Goal: Task Accomplishment & Management: Manage account settings

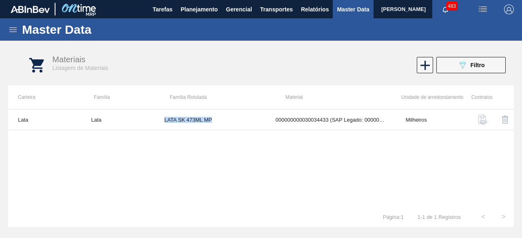
click at [483, 12] on img "button" at bounding box center [483, 9] width 10 height 10
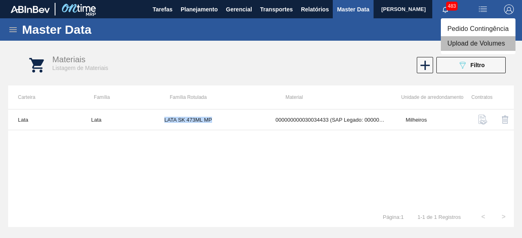
click at [479, 37] on li "Upload de Volumes" at bounding box center [477, 43] width 75 height 15
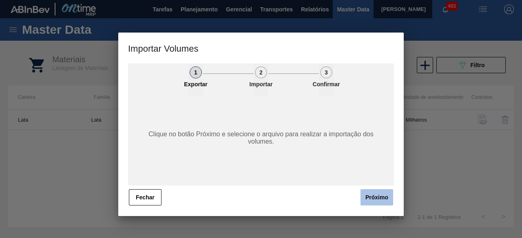
click at [372, 195] on button "Próximo" at bounding box center [376, 197] width 33 height 16
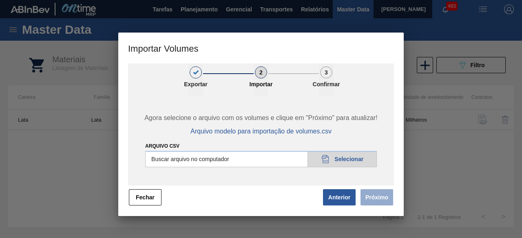
click at [355, 158] on input "Arquivo csv" at bounding box center [260, 159] width 231 height 16
type input "C:\fakepath\Subida Crown 22.08.csv"
click at [382, 199] on button "Próximo" at bounding box center [376, 197] width 33 height 16
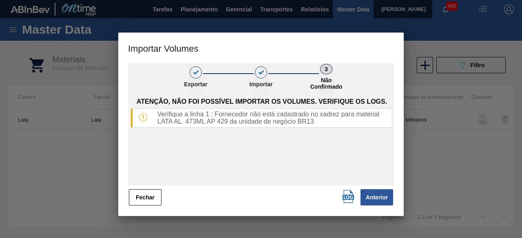
drag, startPoint x: 147, startPoint y: 195, endPoint x: 282, endPoint y: 94, distance: 168.5
click at [164, 180] on div "1 Exportar 2 Importar 3 Não Confirmado Atenção, não foi possível importar os vo…" at bounding box center [261, 135] width 266 height 143
click at [390, 196] on button "Anterior" at bounding box center [376, 197] width 33 height 16
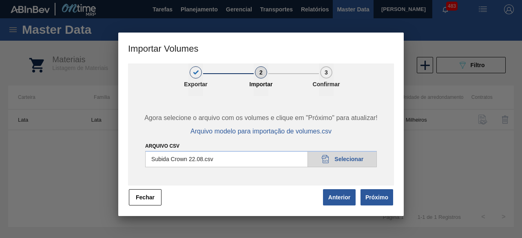
drag, startPoint x: 156, startPoint y: 197, endPoint x: 177, endPoint y: 185, distance: 24.5
click at [156, 197] on button "Fechar" at bounding box center [145, 197] width 33 height 16
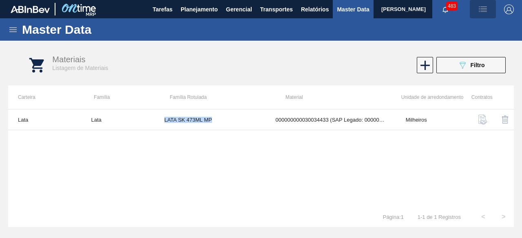
click at [486, 6] on img "button" at bounding box center [483, 9] width 10 height 10
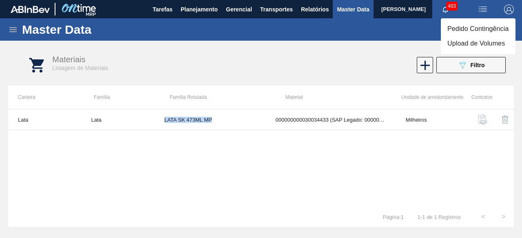
click at [475, 47] on li "Upload de Volumes" at bounding box center [477, 43] width 75 height 15
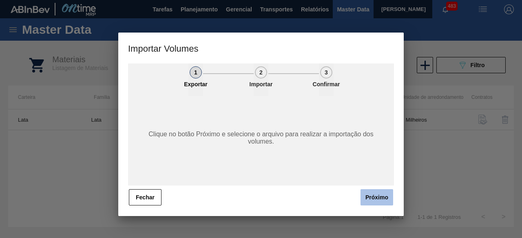
click at [374, 194] on button "Próximo" at bounding box center [376, 197] width 33 height 16
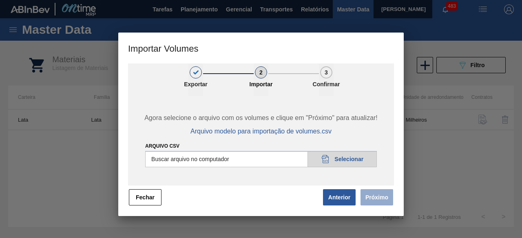
click at [355, 160] on input "Arquivo csv" at bounding box center [260, 159] width 231 height 16
type input "C:\fakepath\Subida Crown 22.08.csv"
click at [381, 200] on button "Próximo" at bounding box center [376, 197] width 33 height 16
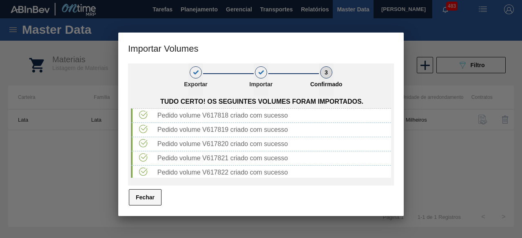
drag, startPoint x: 152, startPoint y: 197, endPoint x: 160, endPoint y: 183, distance: 16.6
click at [152, 197] on button "Fechar" at bounding box center [145, 197] width 33 height 16
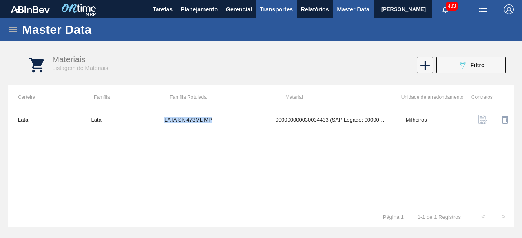
click at [268, 11] on span "Transportes" at bounding box center [276, 9] width 33 height 10
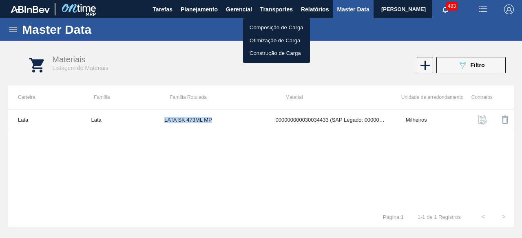
click at [253, 41] on li "Otimização de Carga" at bounding box center [276, 40] width 67 height 13
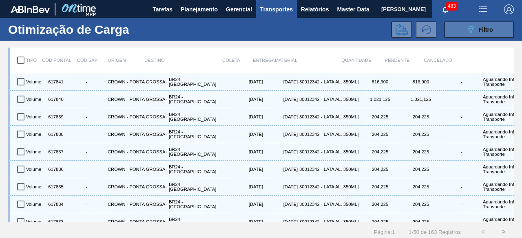
click at [495, 28] on button "089F7B8B-B2A5-4AFE-B5C0-19BA573D28AC Filtro" at bounding box center [478, 30] width 69 height 16
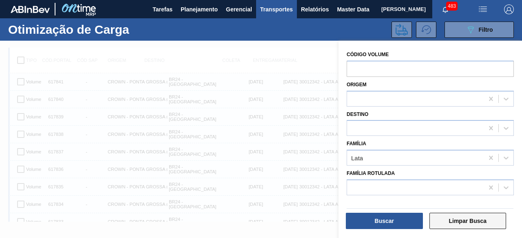
click at [469, 221] on button "Limpar Busca" at bounding box center [467, 221] width 77 height 16
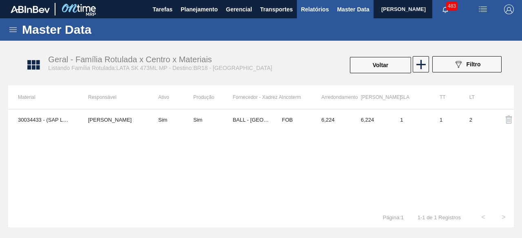
click at [311, 9] on span "Relatórios" at bounding box center [315, 9] width 28 height 10
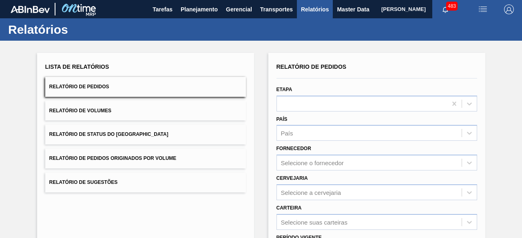
click at [112, 108] on button "Relatório de Volumes" at bounding box center [145, 111] width 200 height 20
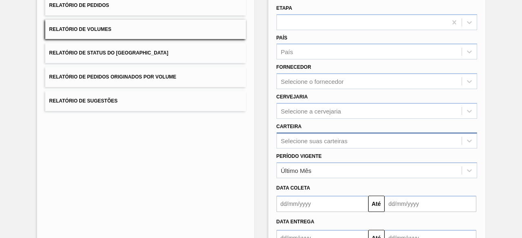
scroll to position [120, 0]
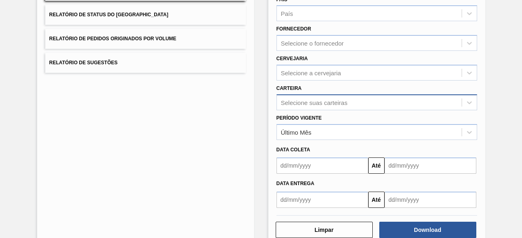
click at [304, 110] on div "Selecione suas carteiras" at bounding box center [376, 103] width 200 height 16
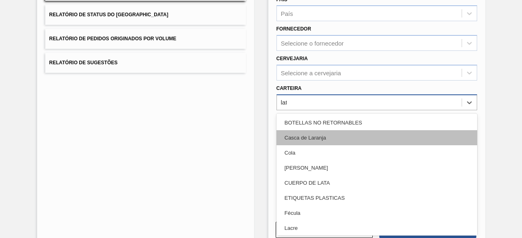
type input "lata"
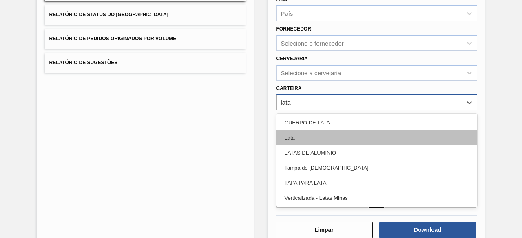
click at [297, 137] on div "Lata" at bounding box center [376, 137] width 200 height 15
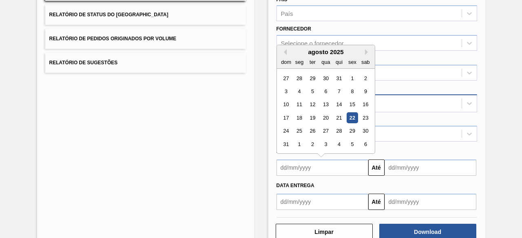
click at [347, 172] on input "text" at bounding box center [322, 168] width 92 height 16
click at [351, 115] on div "22" at bounding box center [351, 117] width 11 height 11
type input "[DATE]"
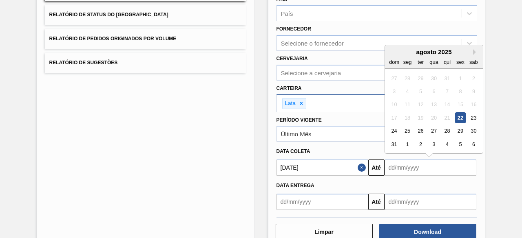
click at [396, 170] on input "text" at bounding box center [430, 168] width 92 height 16
click at [421, 131] on div "26" at bounding box center [419, 131] width 11 height 11
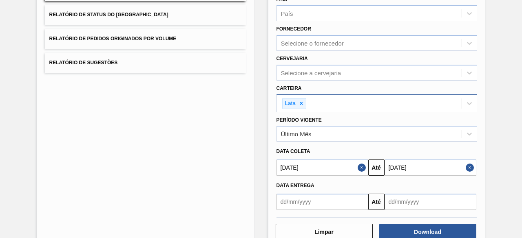
type input "[DATE]"
click at [425, 231] on button "Download" at bounding box center [427, 232] width 97 height 16
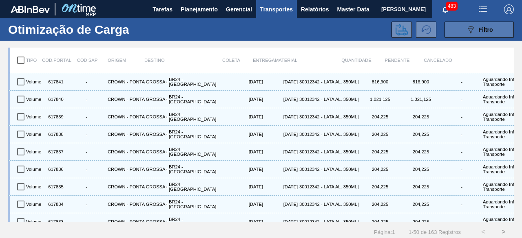
click at [465, 30] on icon "089F7B8B-B2A5-4AFE-B5C0-19BA573D28AC" at bounding box center [470, 30] width 10 height 10
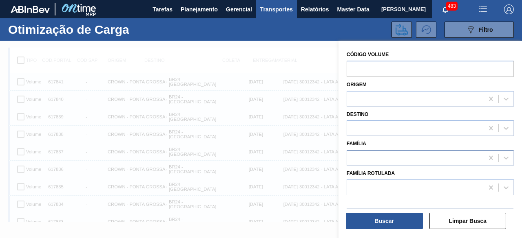
scroll to position [10, 0]
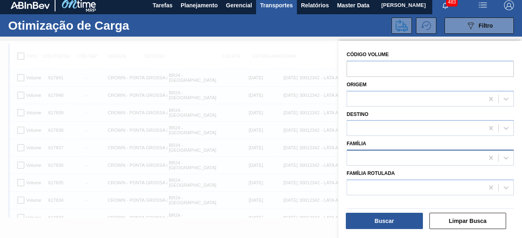
click at [386, 157] on div at bounding box center [415, 158] width 136 height 12
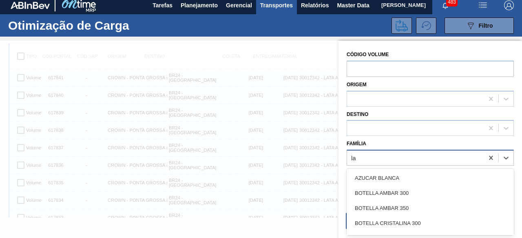
type input "lat"
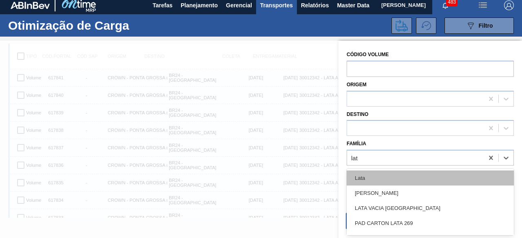
click at [376, 176] on div "Lata" at bounding box center [429, 178] width 167 height 15
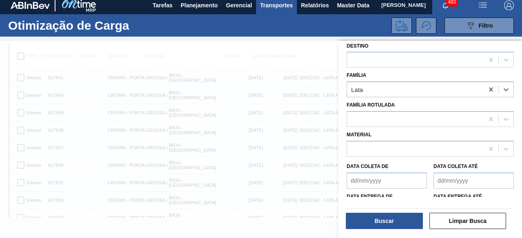
scroll to position [81, 0]
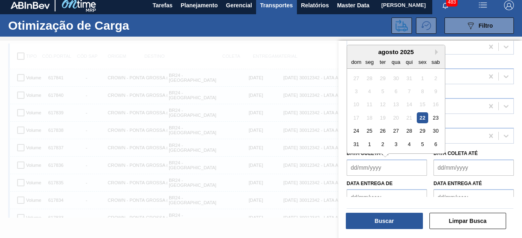
click at [391, 171] on de "Data coleta de" at bounding box center [386, 168] width 80 height 16
click at [425, 117] on div "22" at bounding box center [421, 117] width 11 height 11
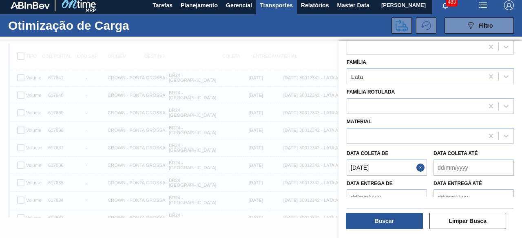
type de "[DATE]"
click at [453, 163] on até "Data coleta até" at bounding box center [473, 168] width 80 height 16
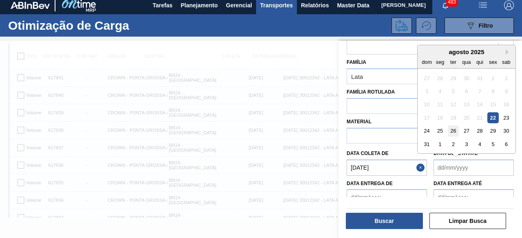
click at [452, 129] on div "26" at bounding box center [452, 130] width 11 height 11
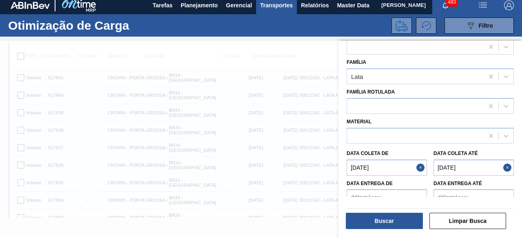
type até "[DATE]"
click at [410, 223] on button "Buscar" at bounding box center [384, 221] width 77 height 16
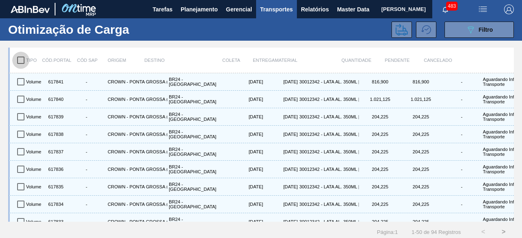
click at [18, 60] on input "checkbox" at bounding box center [20, 60] width 17 height 17
checkbox input "true"
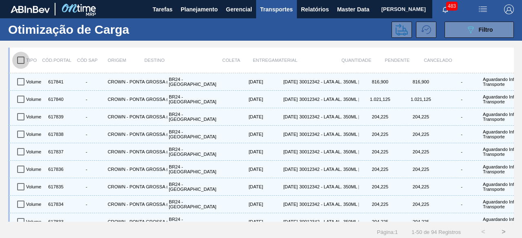
checkbox input "true"
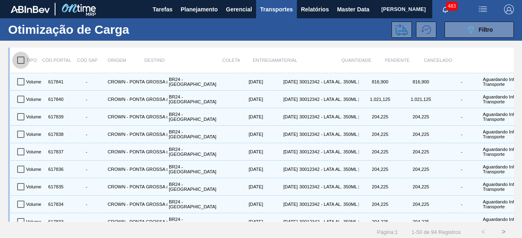
checkbox input "true"
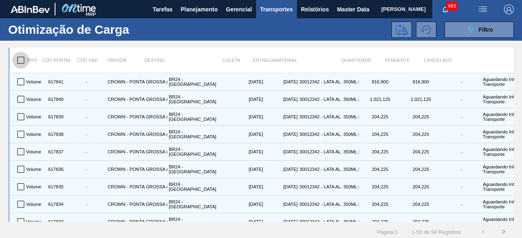
checkbox input "true"
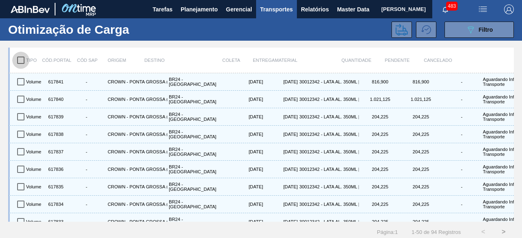
checkbox input "true"
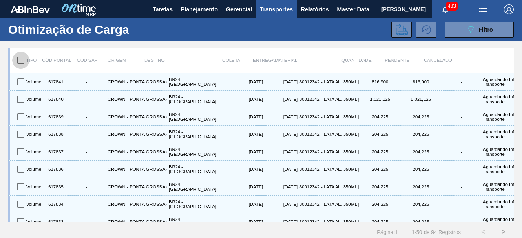
checkbox input "true"
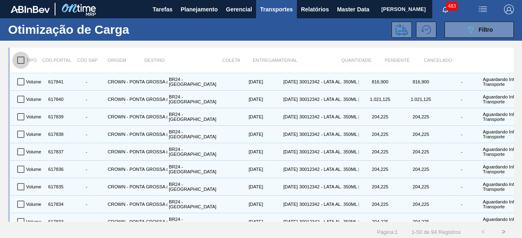
checkbox input "true"
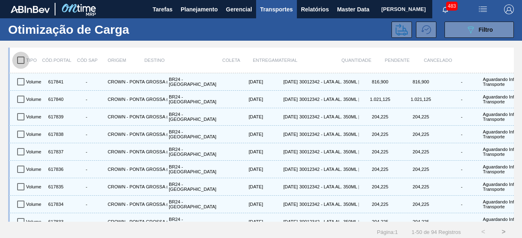
checkbox input "true"
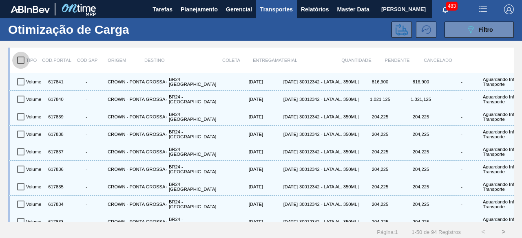
checkbox input "true"
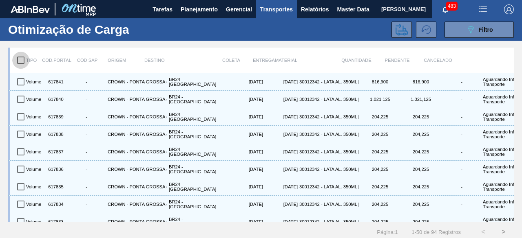
checkbox input "true"
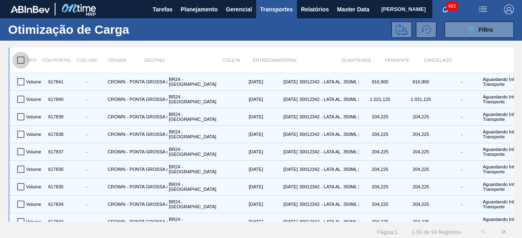
checkbox input "true"
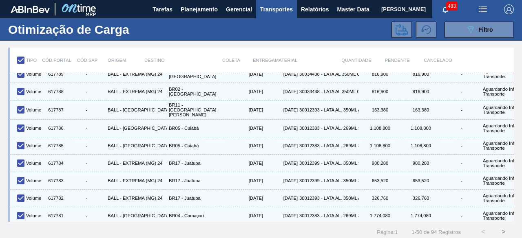
scroll to position [10, 0]
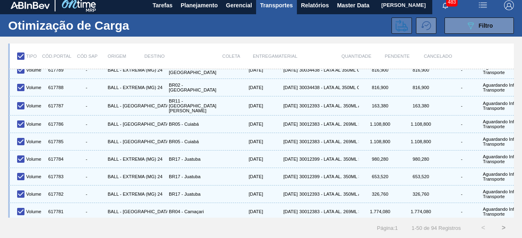
click at [391, 18] on button at bounding box center [401, 26] width 20 height 16
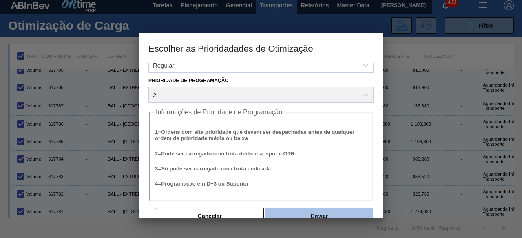
scroll to position [31, 0]
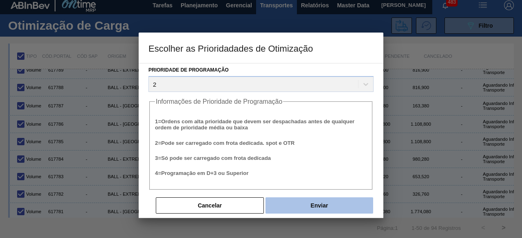
click at [315, 202] on button "Enviar" at bounding box center [319, 206] width 108 height 16
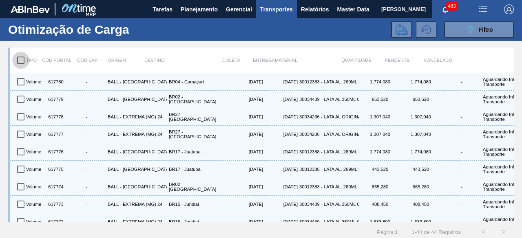
click at [22, 62] on input "checkbox" at bounding box center [20, 60] width 17 height 17
checkbox input "true"
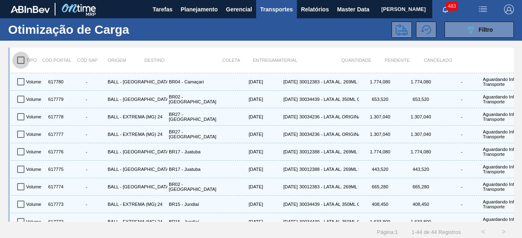
checkbox input "true"
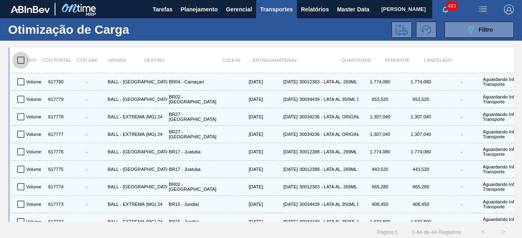
checkbox input "true"
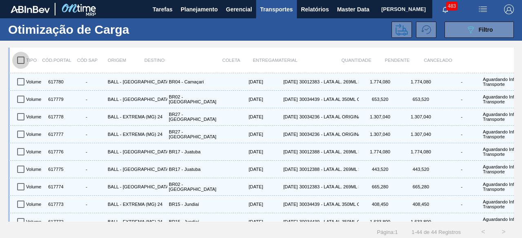
checkbox input "true"
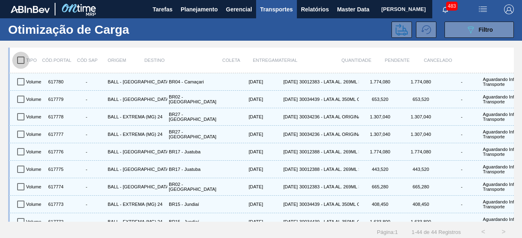
checkbox input "true"
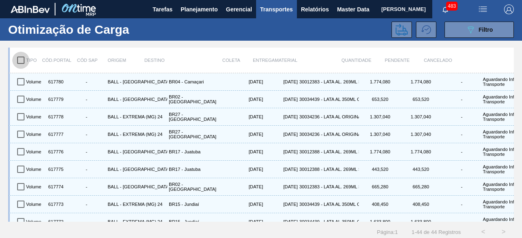
checkbox input "true"
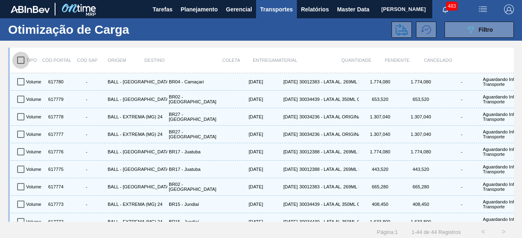
checkbox input "true"
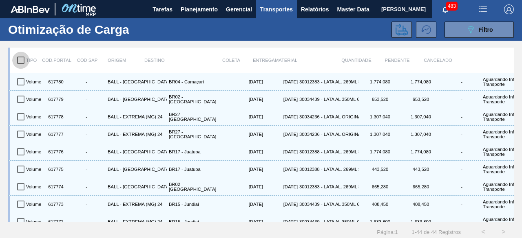
checkbox input "true"
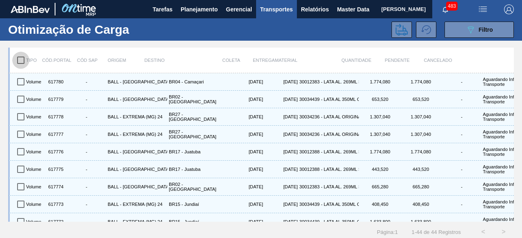
checkbox input "true"
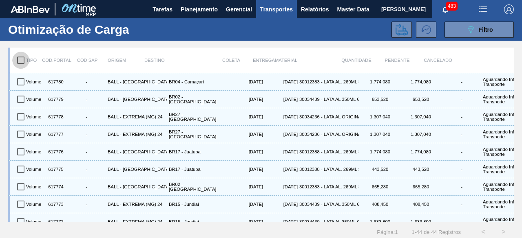
checkbox input "true"
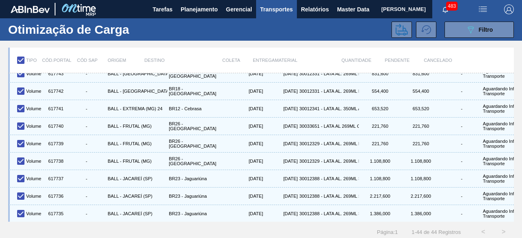
scroll to position [622, 0]
click at [398, 33] on icon at bounding box center [401, 30] width 12 height 12
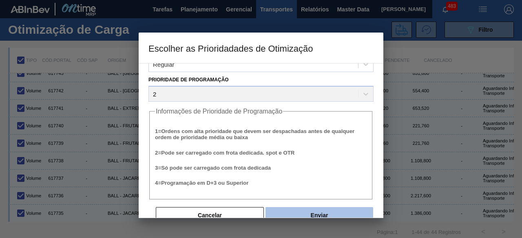
scroll to position [31, 0]
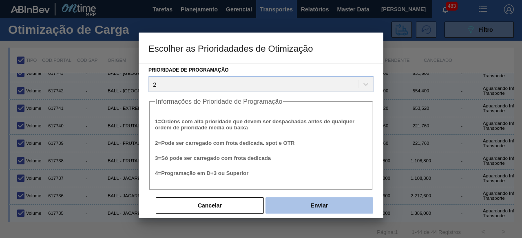
click at [337, 202] on button "Enviar" at bounding box center [319, 206] width 108 height 16
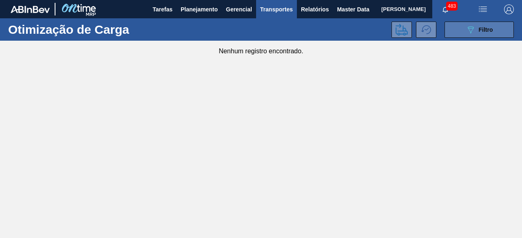
click at [477, 30] on div "089F7B8B-B2A5-4AFE-B5C0-19BA573D28AC Filtro" at bounding box center [478, 30] width 27 height 10
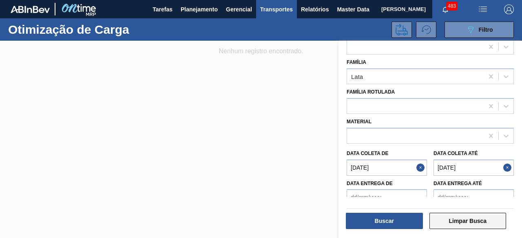
click at [453, 224] on button "Limpar Busca" at bounding box center [467, 221] width 77 height 16
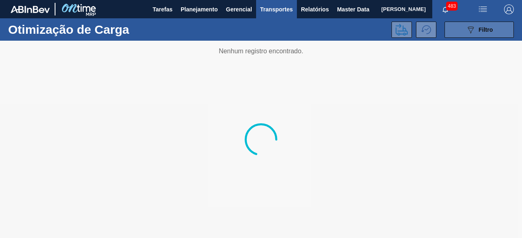
click at [458, 31] on button "089F7B8B-B2A5-4AFE-B5C0-19BA573D28AC Filtro" at bounding box center [478, 30] width 69 height 16
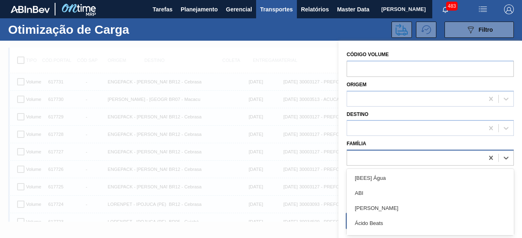
scroll to position [10, 0]
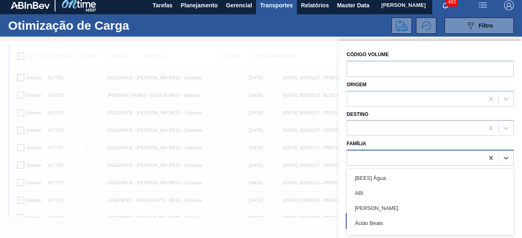
click at [389, 152] on div at bounding box center [415, 158] width 136 height 12
type input "lata"
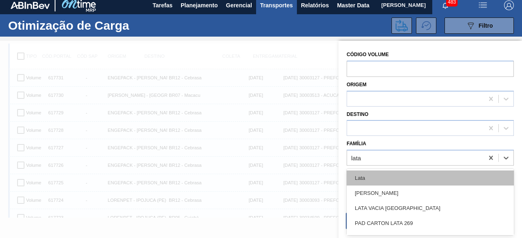
click at [389, 180] on div "Lata" at bounding box center [429, 178] width 167 height 15
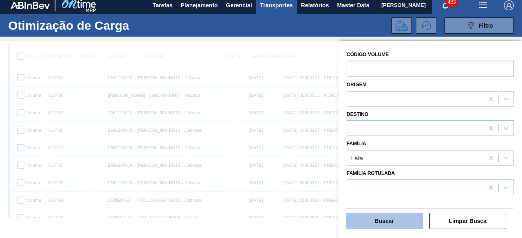
click at [398, 225] on button "Buscar" at bounding box center [384, 221] width 77 height 16
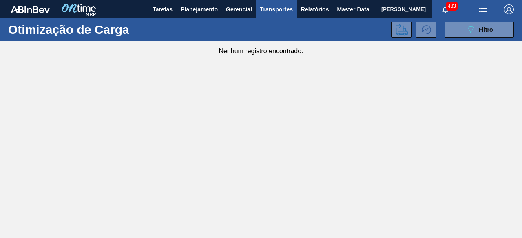
click at [381, 12] on span "[PERSON_NAME]" at bounding box center [403, 9] width 44 height 18
click at [474, 26] on icon "089F7B8B-B2A5-4AFE-B5C0-19BA573D28AC" at bounding box center [470, 30] width 10 height 10
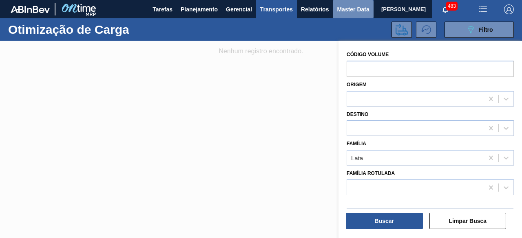
click at [349, 11] on span "Master Data" at bounding box center [353, 9] width 32 height 10
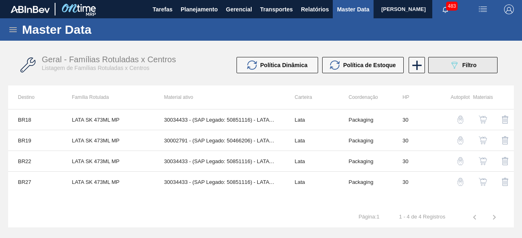
click at [469, 70] on div "089F7B8B-B2A5-4AFE-B5C0-19BA573D28AC Filtro" at bounding box center [462, 65] width 27 height 10
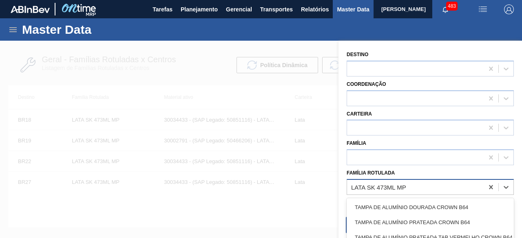
click at [414, 191] on div "LATA SK 473ML MP" at bounding box center [415, 187] width 136 height 12
paste Rotulada "LATA SK 473ML MP"
type Rotulada "LATA SK 473ML MP"
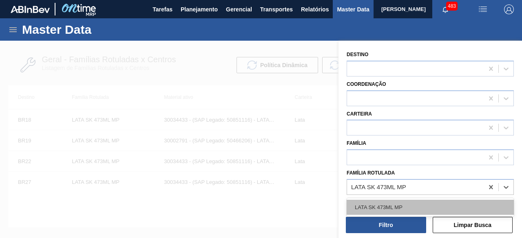
click at [412, 206] on div "LATA SK 473ML MP" at bounding box center [429, 207] width 167 height 15
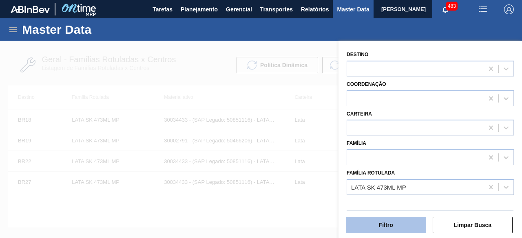
click at [403, 224] on button "Filtro" at bounding box center [386, 225] width 80 height 16
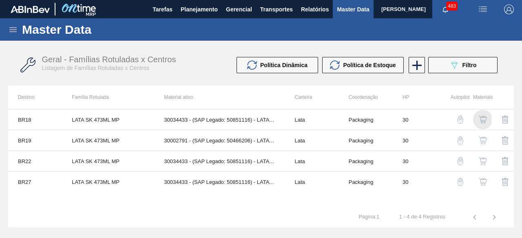
click at [482, 120] on img "button" at bounding box center [482, 120] width 8 height 8
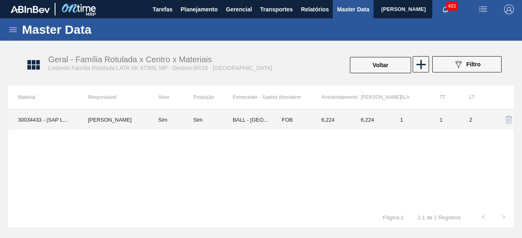
click at [159, 123] on td "Sim" at bounding box center [170, 120] width 45 height 20
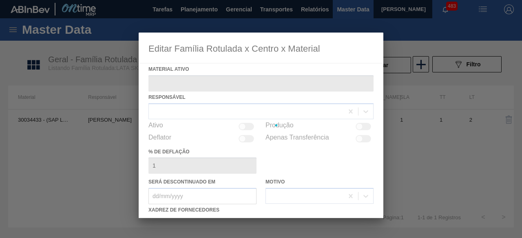
type ativo "30034433 - (SAP Legado: 50851116) - LATA 473ML SKOL MP"
checkbox input "true"
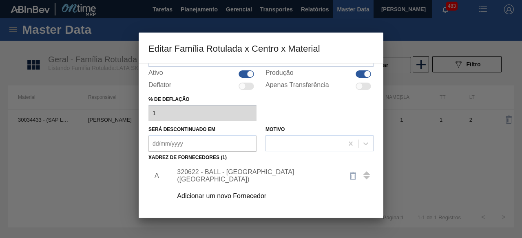
scroll to position [122, 0]
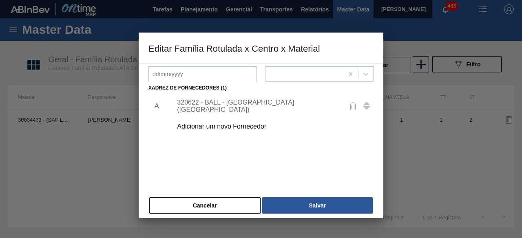
click at [249, 106] on div "320622 - BALL - RECIFE (PE)" at bounding box center [257, 106] width 160 height 15
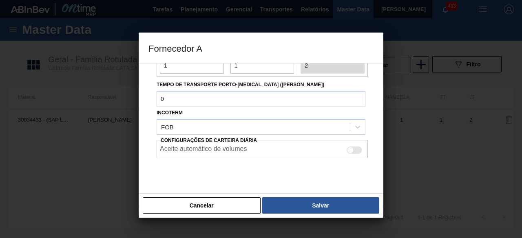
click at [354, 149] on div at bounding box center [353, 150] width 15 height 7
checkbox input "true"
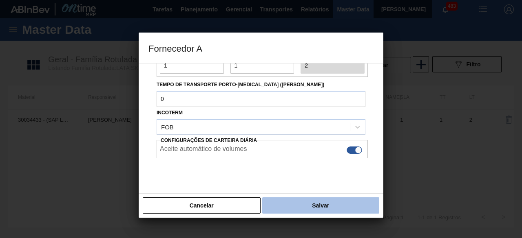
click at [350, 202] on button "Salvar" at bounding box center [320, 206] width 117 height 16
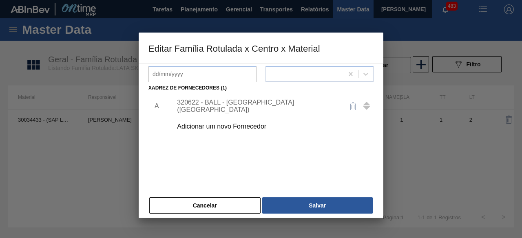
click at [350, 202] on button "Salvar" at bounding box center [317, 206] width 110 height 16
